Goal: Learn about a topic

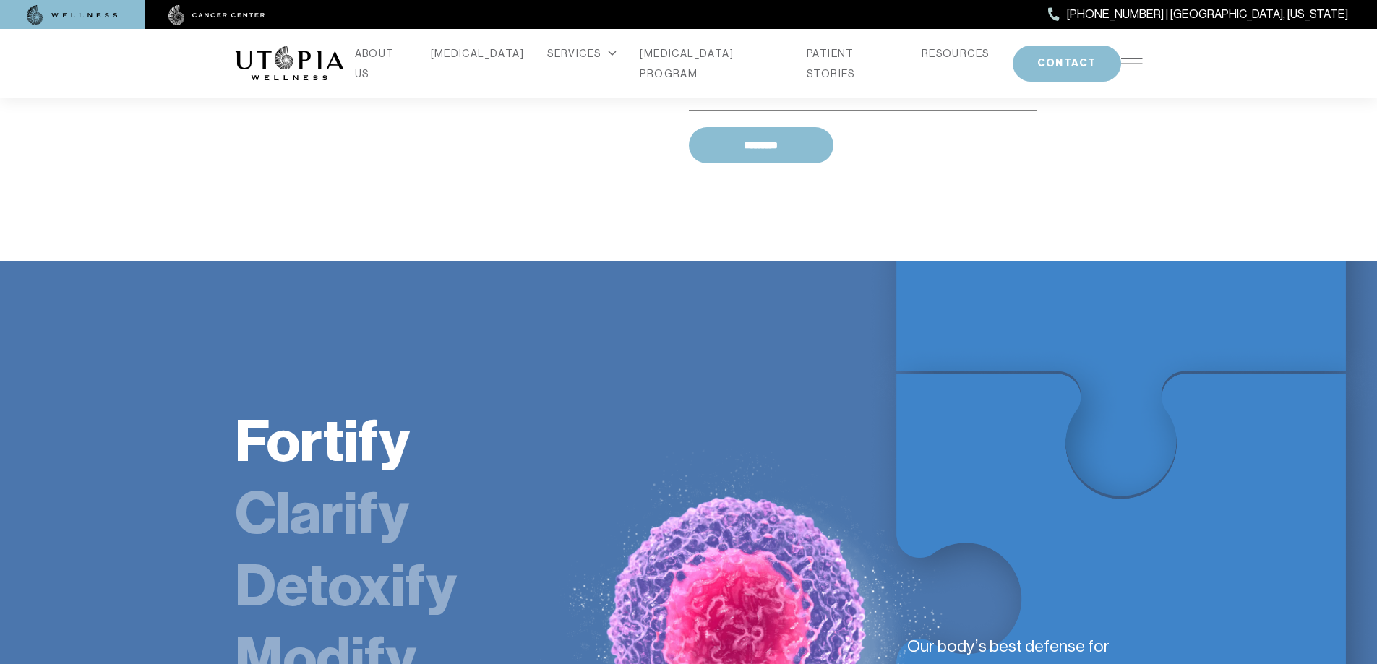
scroll to position [2241, 0]
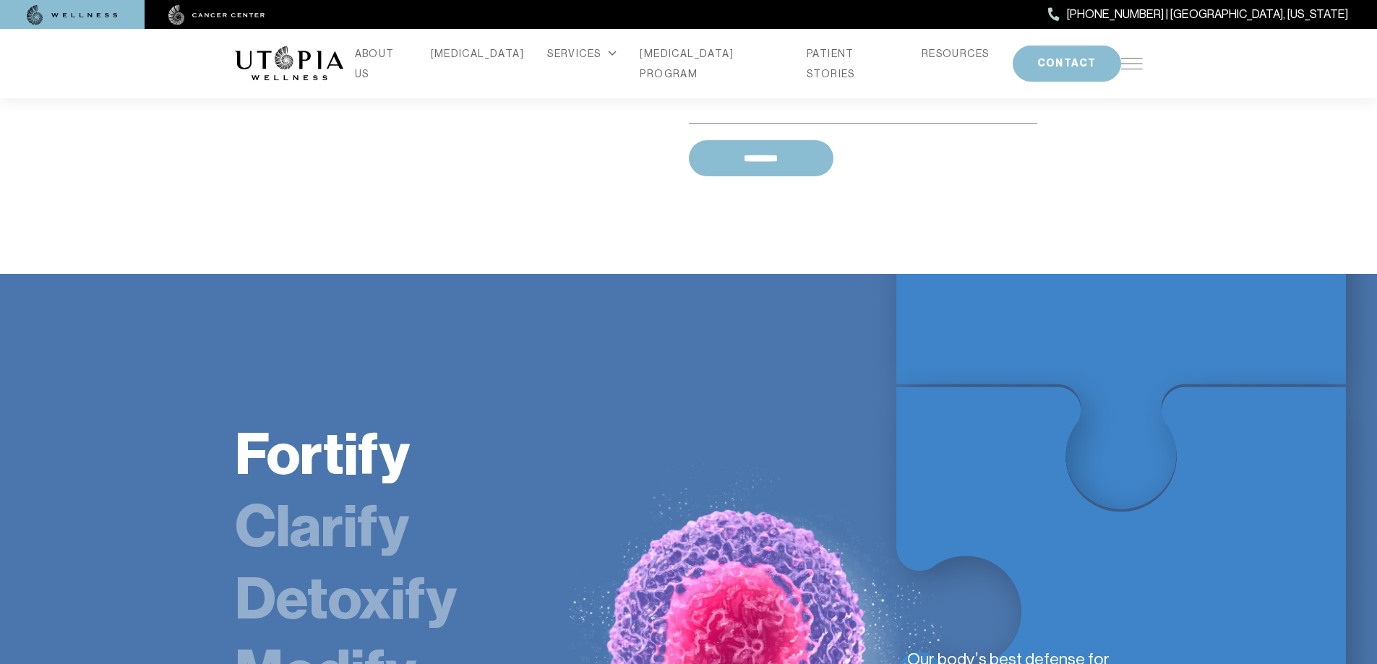
click at [68, 10] on img at bounding box center [72, 15] width 91 height 20
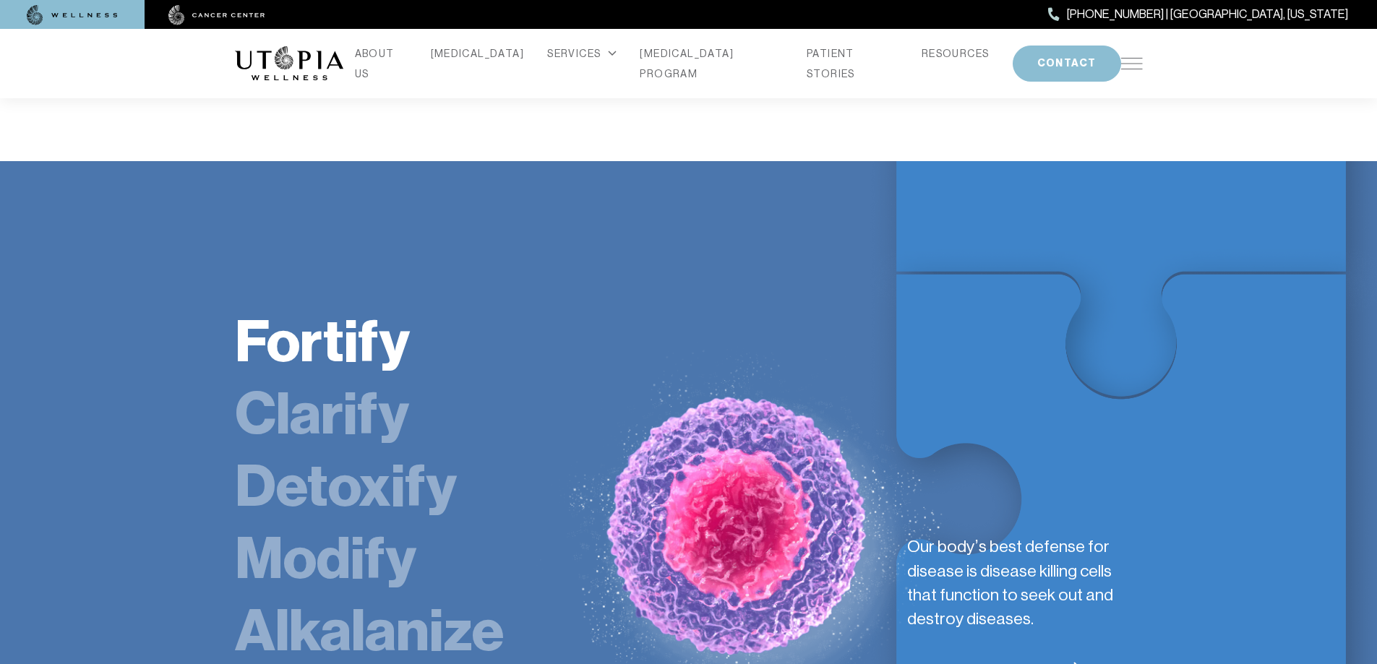
scroll to position [2458, 0]
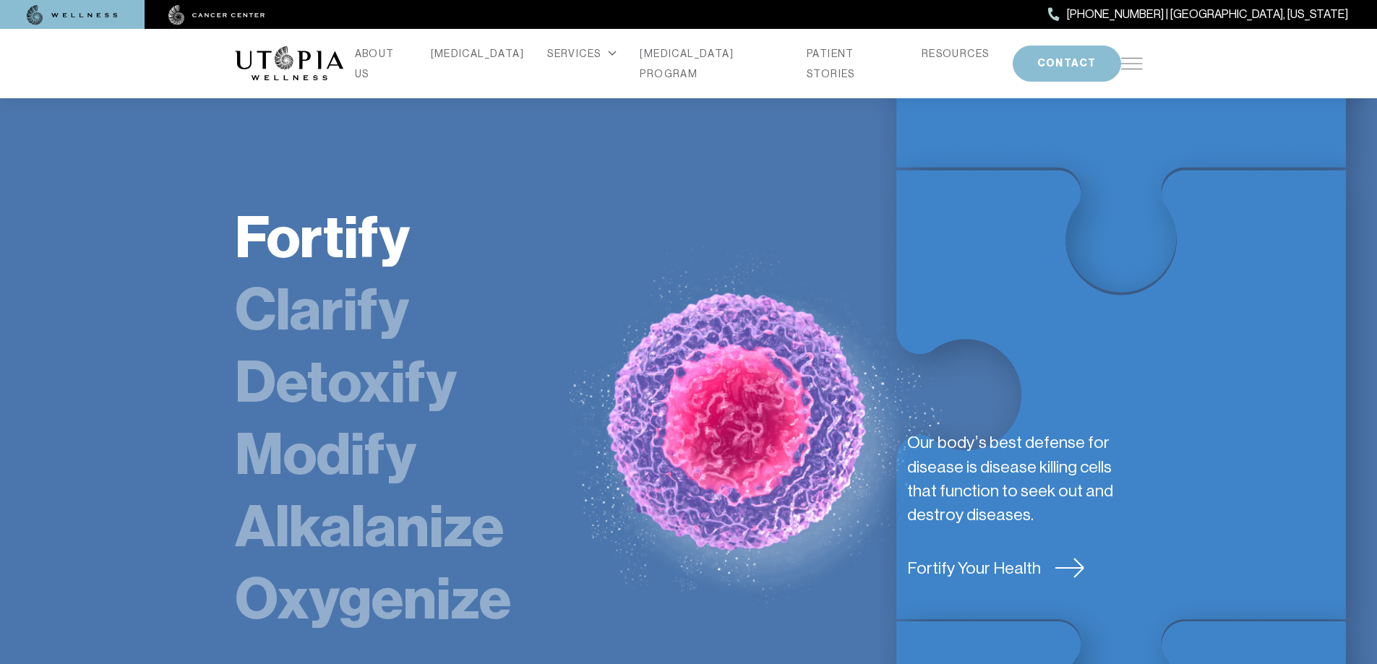
click at [396, 348] on link "Detoxify" at bounding box center [346, 382] width 222 height 69
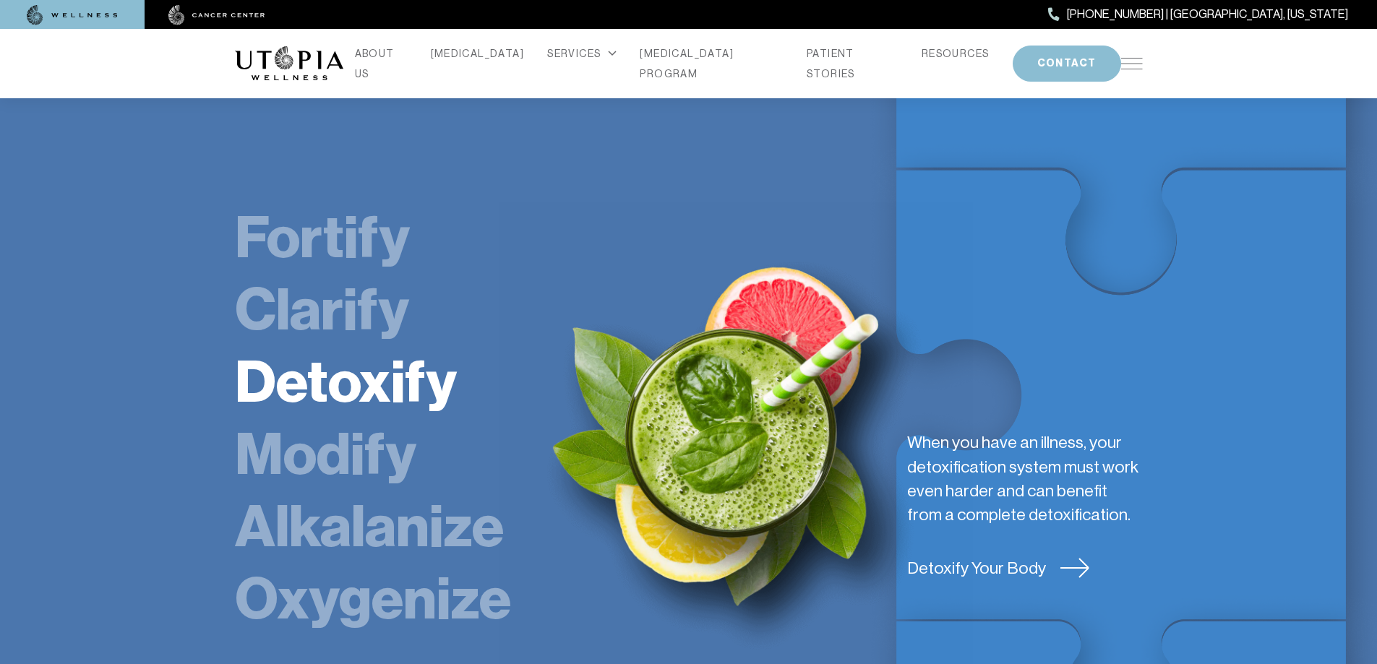
click at [396, 348] on link "Detoxify" at bounding box center [346, 382] width 222 height 69
click at [1030, 557] on link "Detoxify Your Body" at bounding box center [1024, 569] width 235 height 24
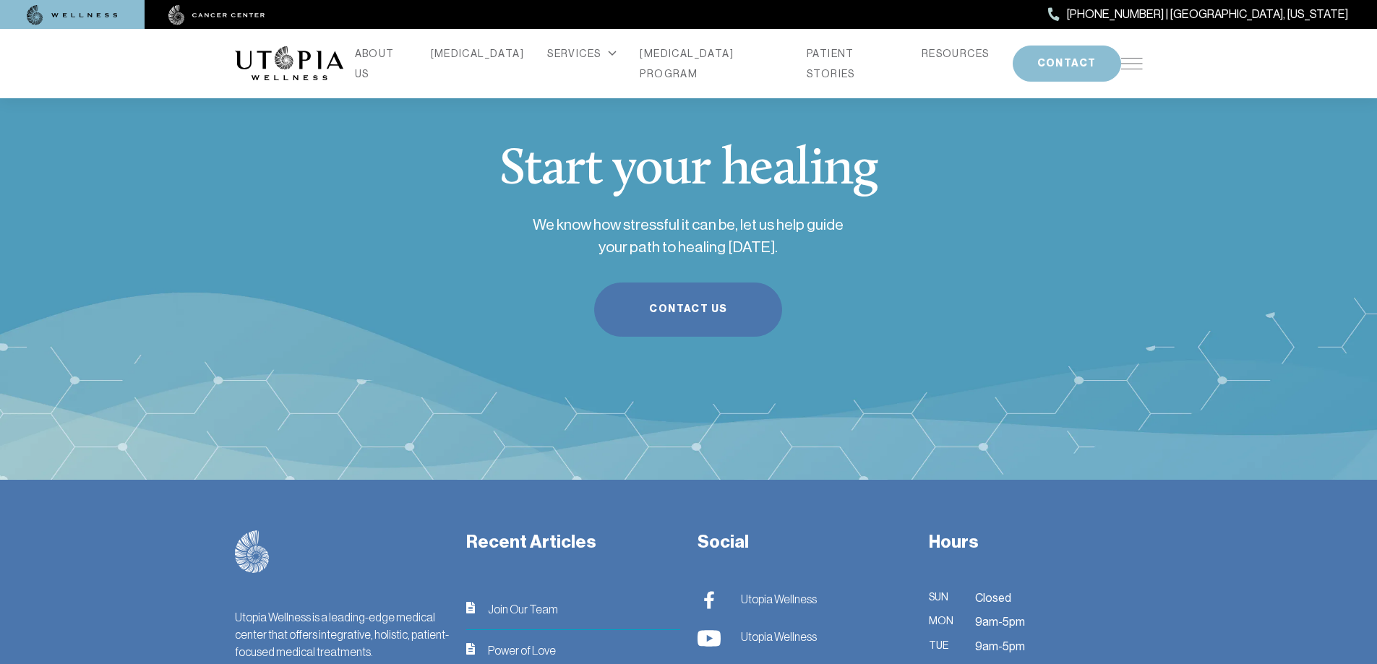
scroll to position [3760, 0]
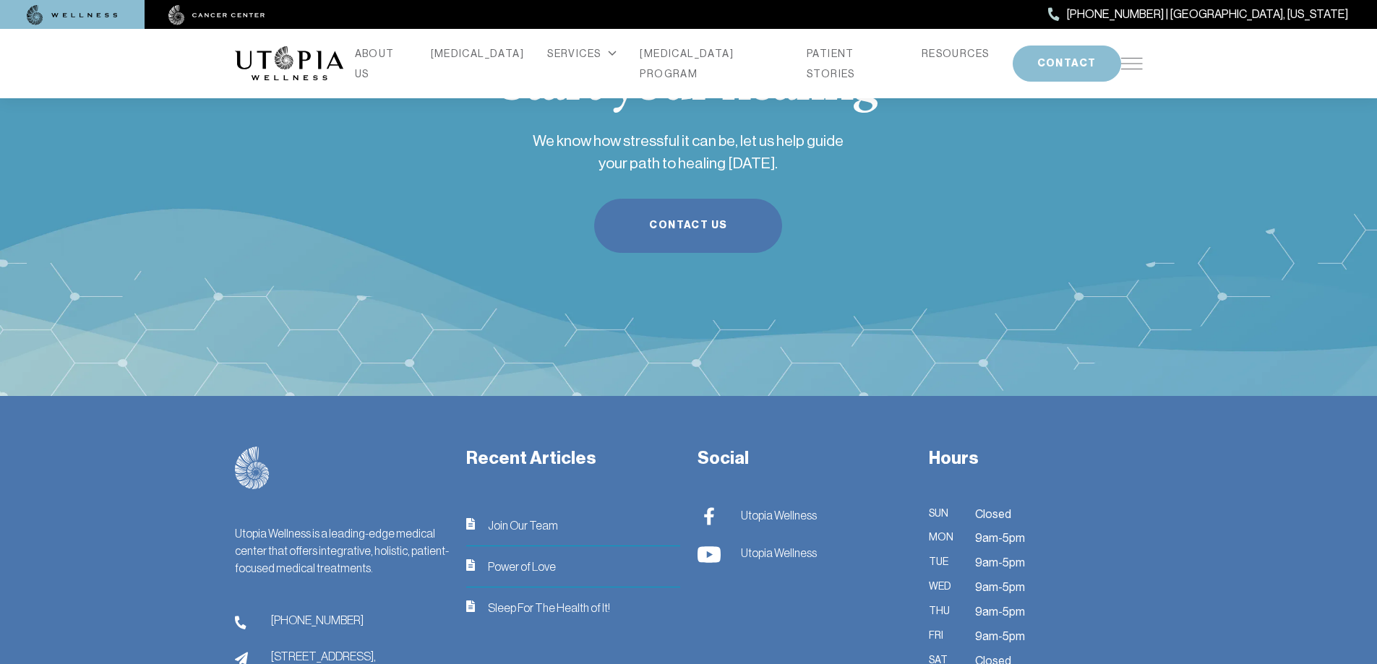
click at [541, 447] on h3 "Recent Articles" at bounding box center [573, 459] width 214 height 24
click at [513, 517] on span "Join Our Team" at bounding box center [523, 525] width 70 height 17
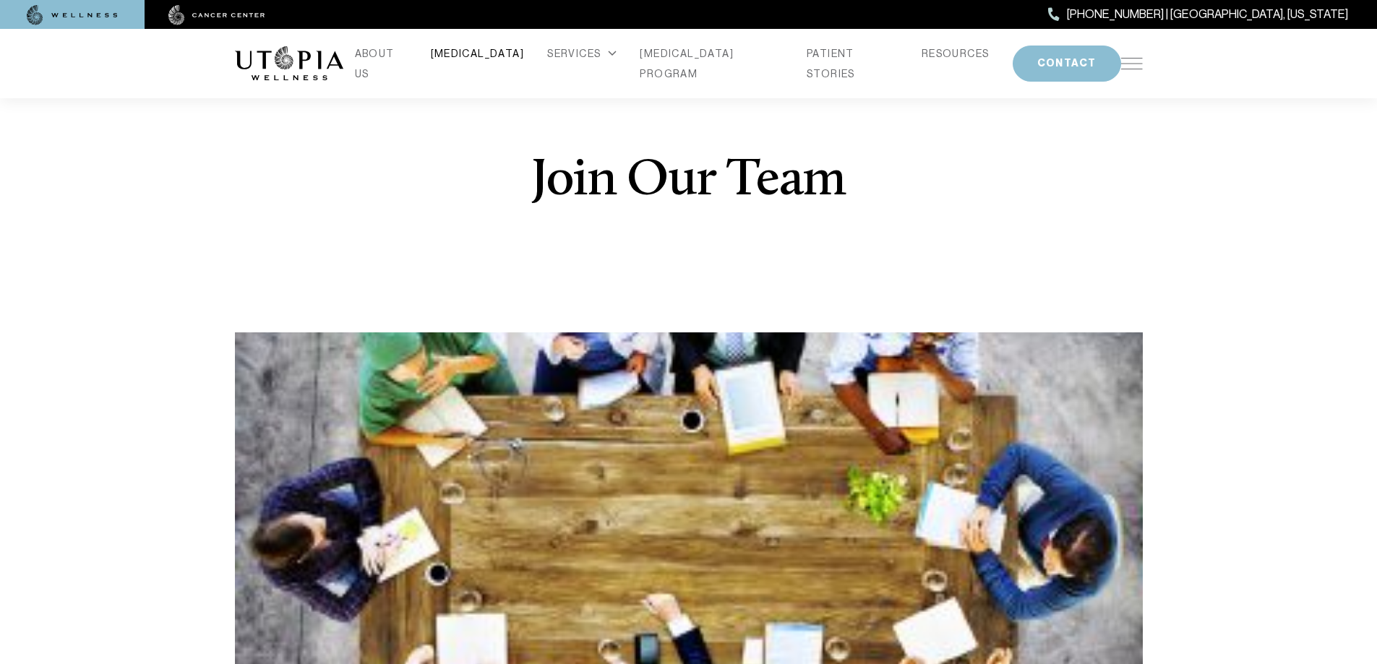
click at [472, 61] on link "[MEDICAL_DATA]" at bounding box center [478, 53] width 94 height 20
